Goal: Use online tool/utility: Utilize a website feature to perform a specific function

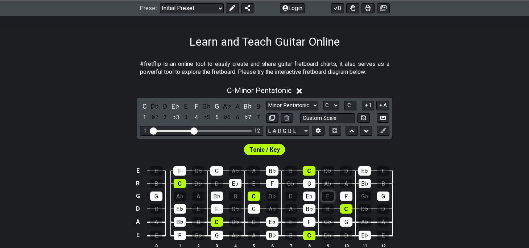
scroll to position [120, 0]
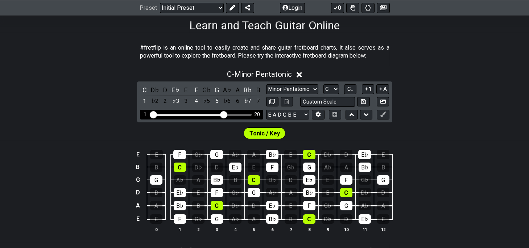
drag, startPoint x: 196, startPoint y: 114, endPoint x: 224, endPoint y: 114, distance: 28.6
click at [224, 114] on input "Visible fret range" at bounding box center [201, 114] width 103 height 0
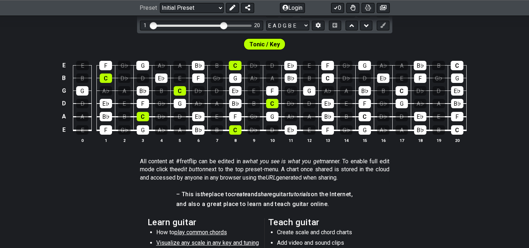
scroll to position [89, 0]
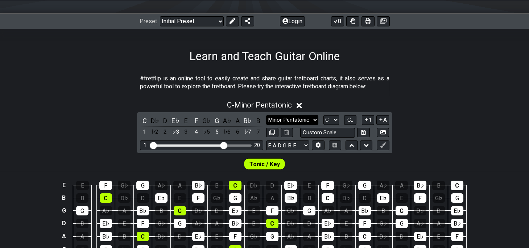
click at [266, 115] on select "Minor Pentatonic Click to edit Minor Pentatonic Major Pentatonic Minor Blues Ma…" at bounding box center [292, 120] width 52 height 10
select select "Major / [PERSON_NAME]"
click option "Major / [PERSON_NAME]" at bounding box center [0, 0] width 0 height 0
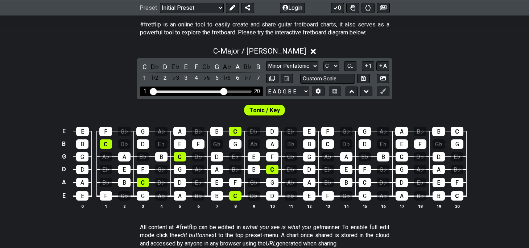
scroll to position [129, 0]
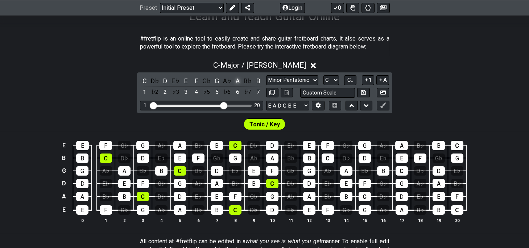
click at [238, 82] on div "A" at bounding box center [237, 81] width 9 height 10
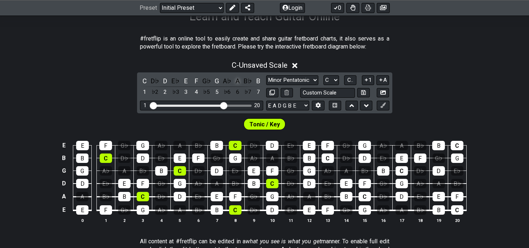
click at [238, 82] on div "A" at bounding box center [237, 81] width 9 height 10
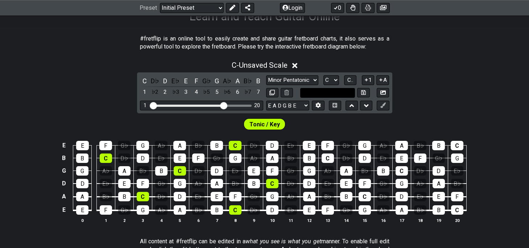
click at [351, 93] on input "text" at bounding box center [327, 93] width 55 height 10
type input "Custom Scale"
click at [323, 75] on select "A♭ A A♯ B♭ B C C♯ D♭ D D♯ E♭ E F F♯ G♭ G G♯" at bounding box center [331, 80] width 16 height 10
click option "C" at bounding box center [0, 0] width 0 height 0
click at [353, 80] on span "C.." at bounding box center [350, 80] width 6 height 7
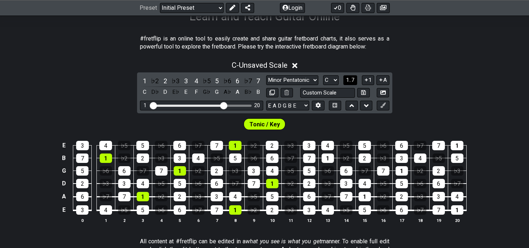
click at [353, 80] on span "1..7" at bounding box center [350, 80] width 9 height 7
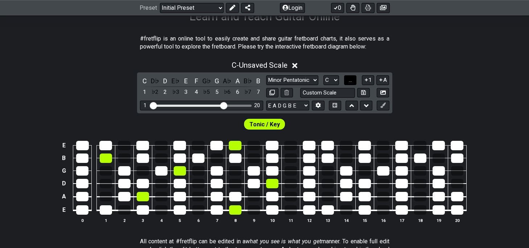
click at [349, 79] on button "..." at bounding box center [350, 80] width 12 height 10
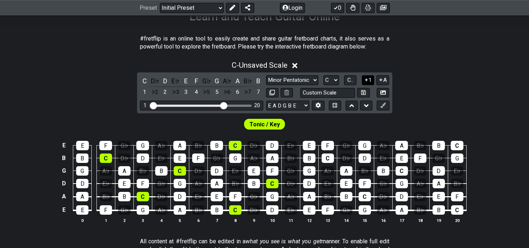
click at [365, 80] on icon at bounding box center [366, 79] width 7 height 5
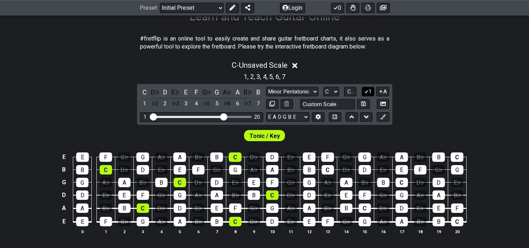
click at [370, 93] on button "1" at bounding box center [368, 92] width 12 height 10
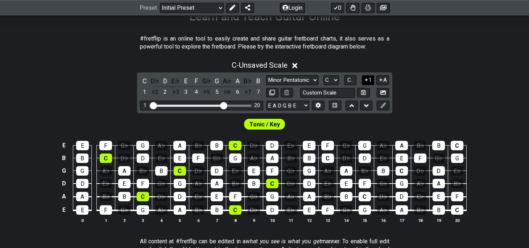
click at [366, 81] on icon at bounding box center [366, 79] width 7 height 5
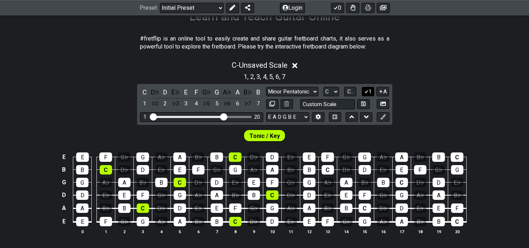
click at [368, 91] on icon at bounding box center [366, 91] width 4 height 3
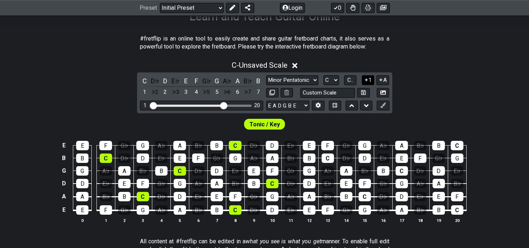
click at [368, 81] on icon at bounding box center [366, 79] width 7 height 5
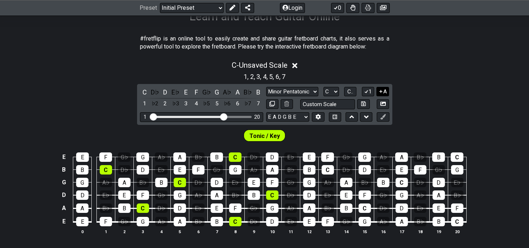
click at [382, 89] on icon at bounding box center [380, 91] width 7 height 5
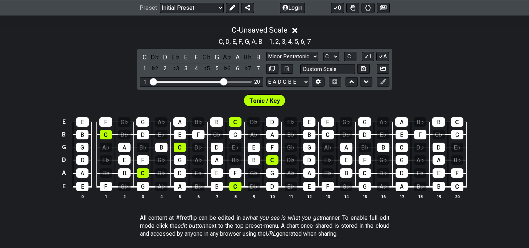
scroll to position [140, 0]
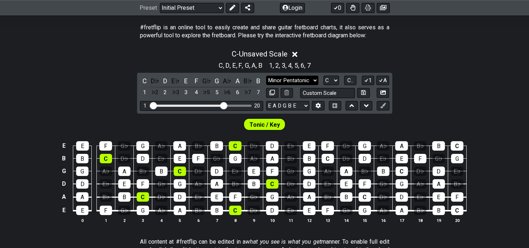
click at [266, 76] on select "Minor Pentatonic Click to edit Minor Pentatonic Major Pentatonic Minor Blues Ma…" at bounding box center [292, 81] width 52 height 10
click option "Major" at bounding box center [0, 0] width 0 height 0
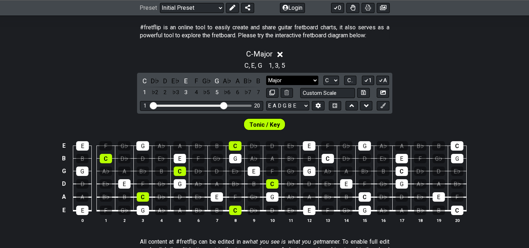
click at [266, 76] on select "Minor Pentatonic Click to edit Minor Pentatonic Major Pentatonic Minor Blues Ma…" at bounding box center [292, 81] width 52 height 10
click option "Major / [PERSON_NAME]" at bounding box center [0, 0] width 0 height 0
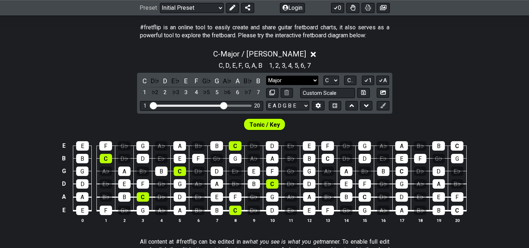
click at [266, 76] on select "Minor Pentatonic Click to edit Minor Pentatonic Major Pentatonic Minor Blues Ma…" at bounding box center [292, 81] width 52 height 10
select select "Major 7th"
click option "Major 7th" at bounding box center [0, 0] width 0 height 0
